Goal: Transaction & Acquisition: Purchase product/service

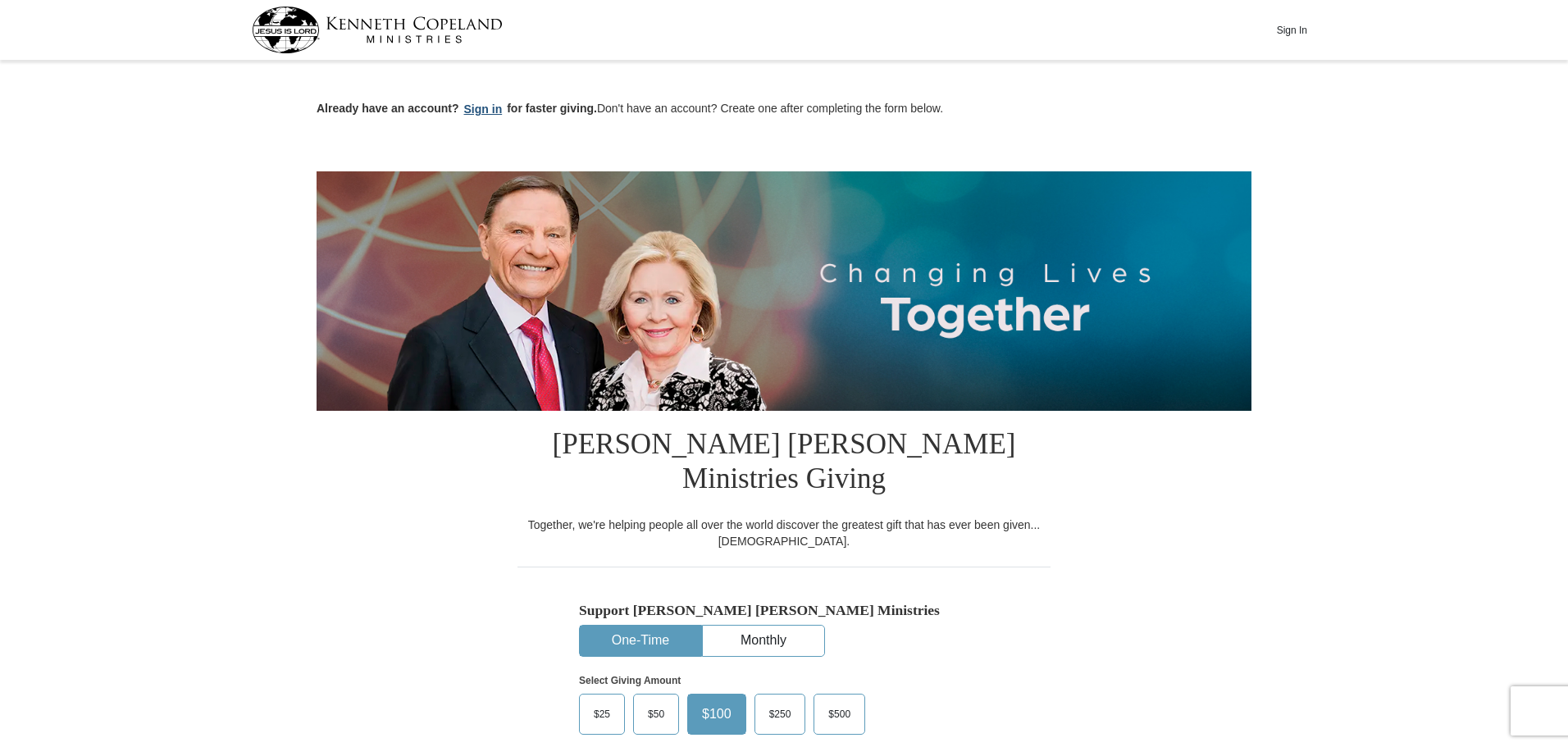
click at [484, 110] on button "Sign in" at bounding box center [484, 110] width 48 height 19
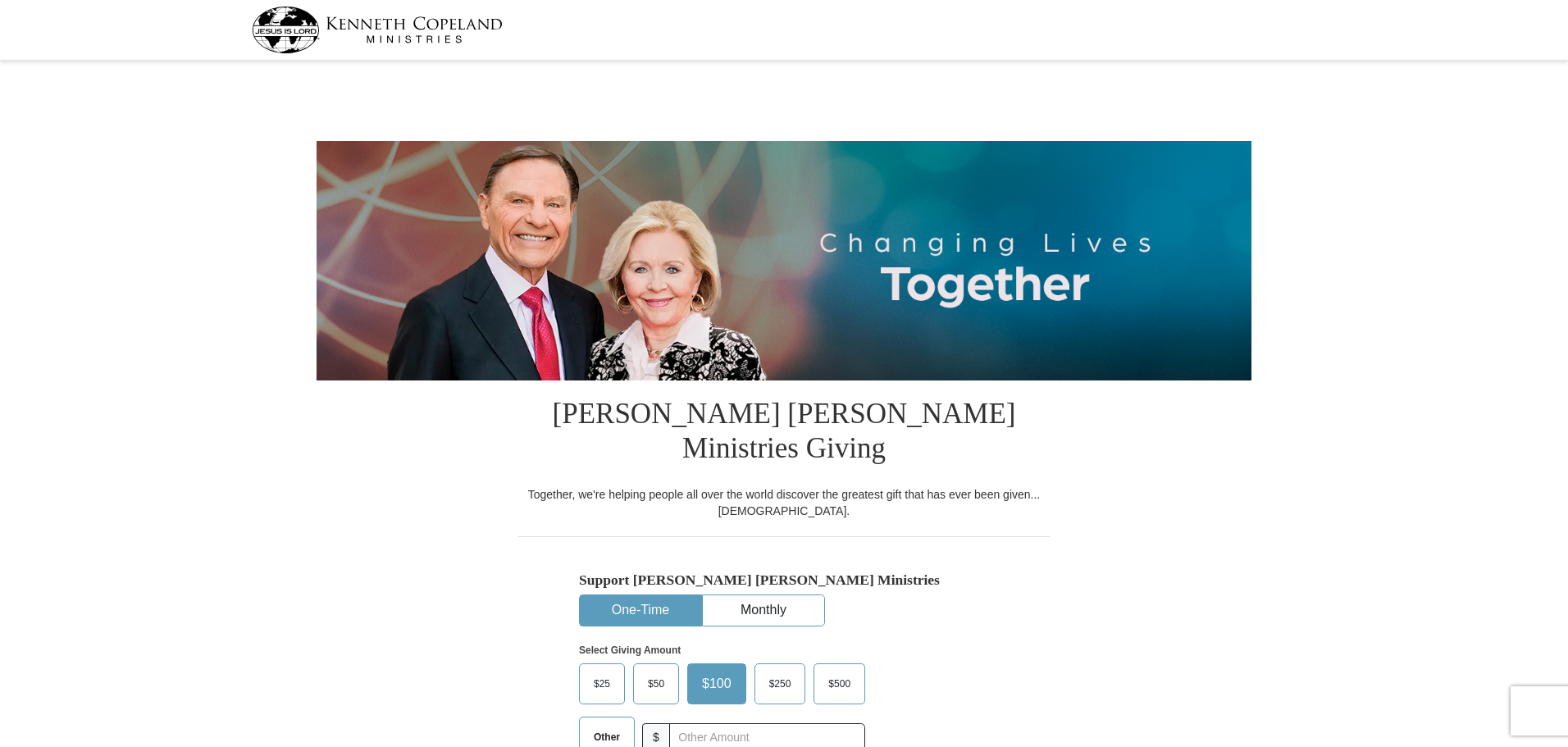
select select "MO"
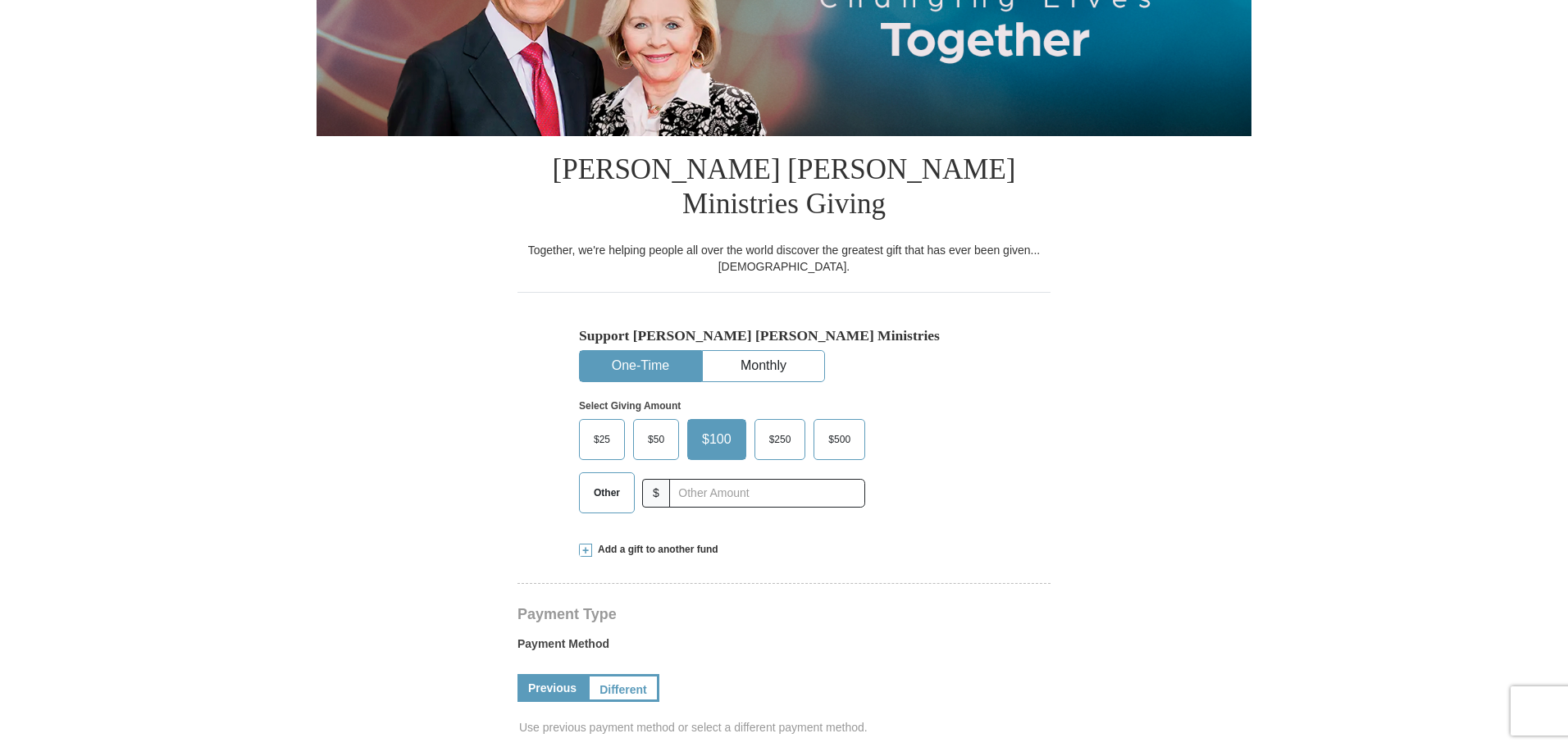
scroll to position [246, 0]
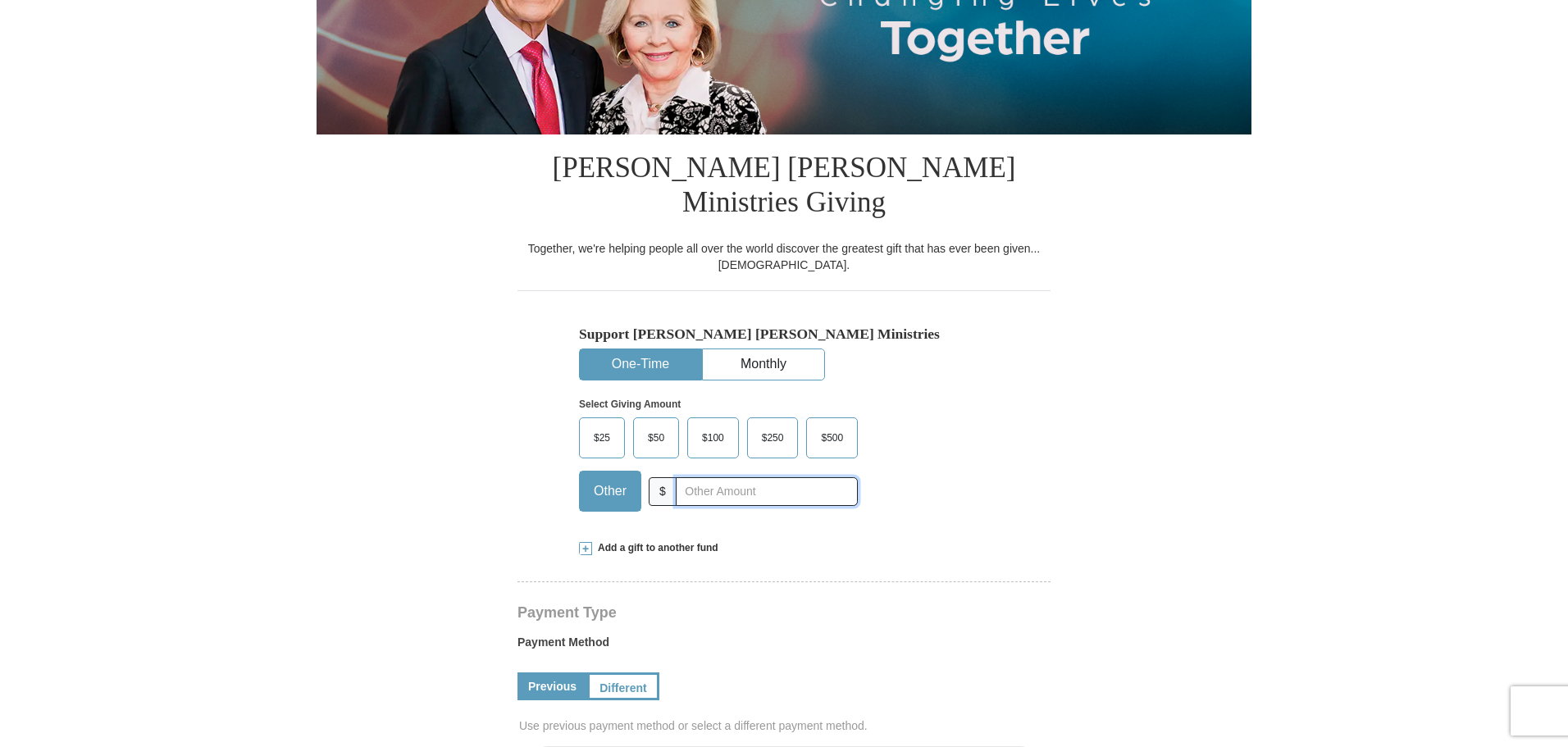
click at [750, 478] on input "text" at bounding box center [767, 491] width 182 height 28
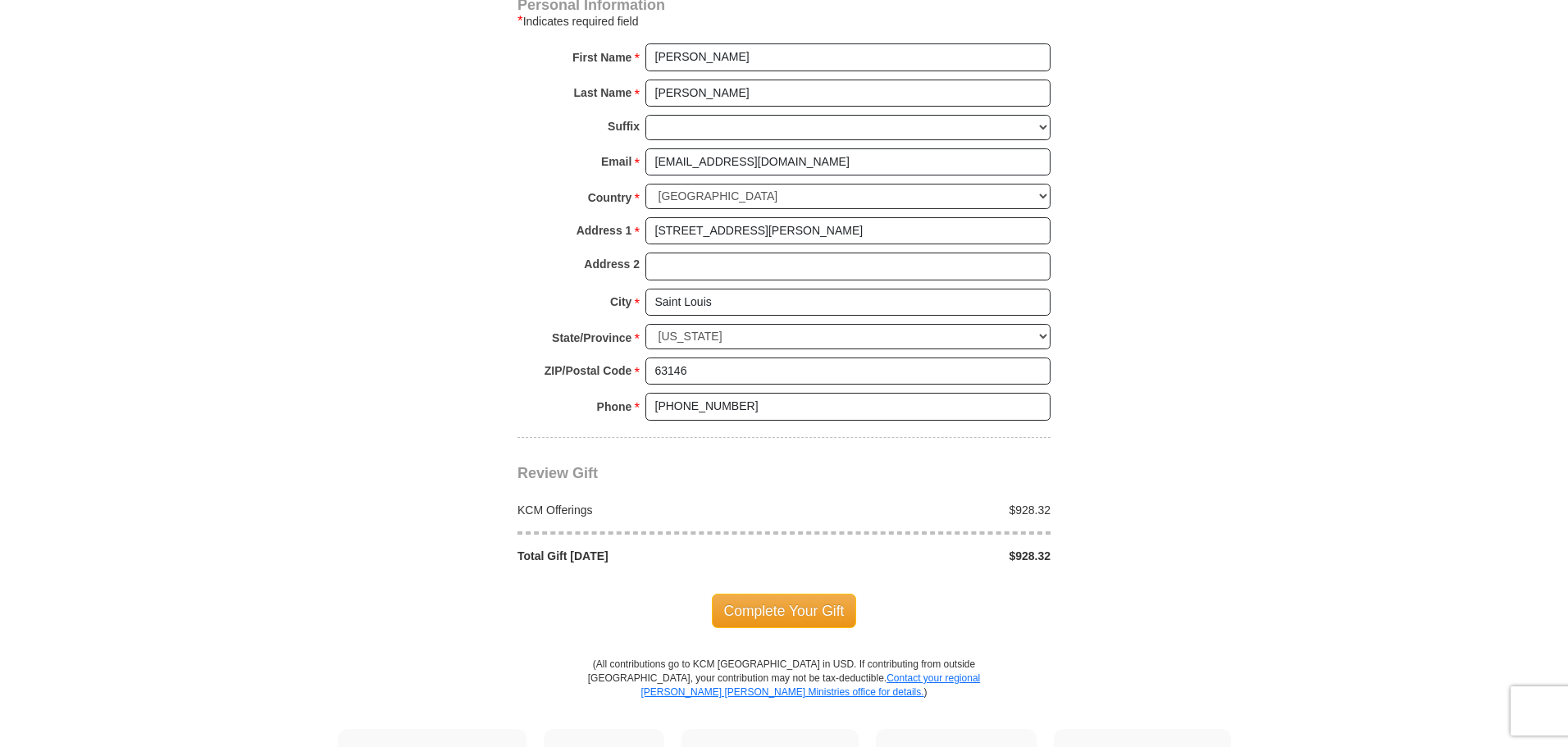
scroll to position [1231, 0]
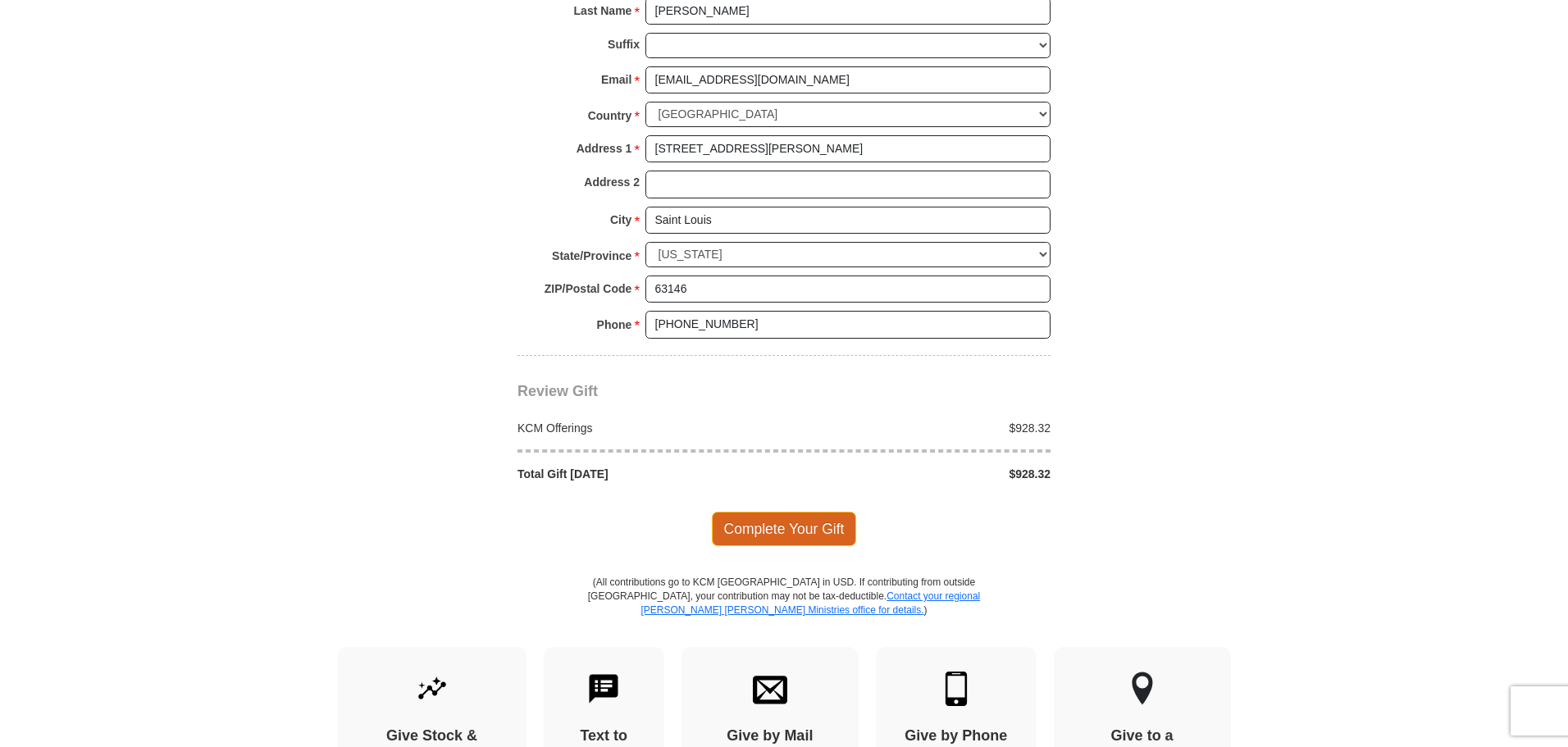
type input "928.32"
click at [771, 512] on span "Complete Your Gift" at bounding box center [785, 529] width 145 height 35
